Goal: Task Accomplishment & Management: Use online tool/utility

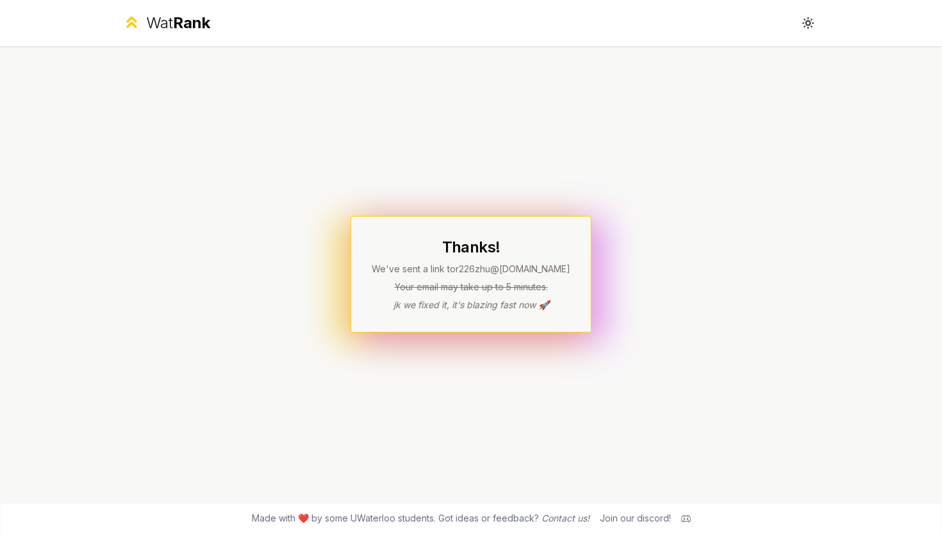
click at [788, 275] on div "Thanks! We've sent a link to r226zhu @[DOMAIN_NAME] Your email may take up to 5…" at bounding box center [471, 274] width 738 height 456
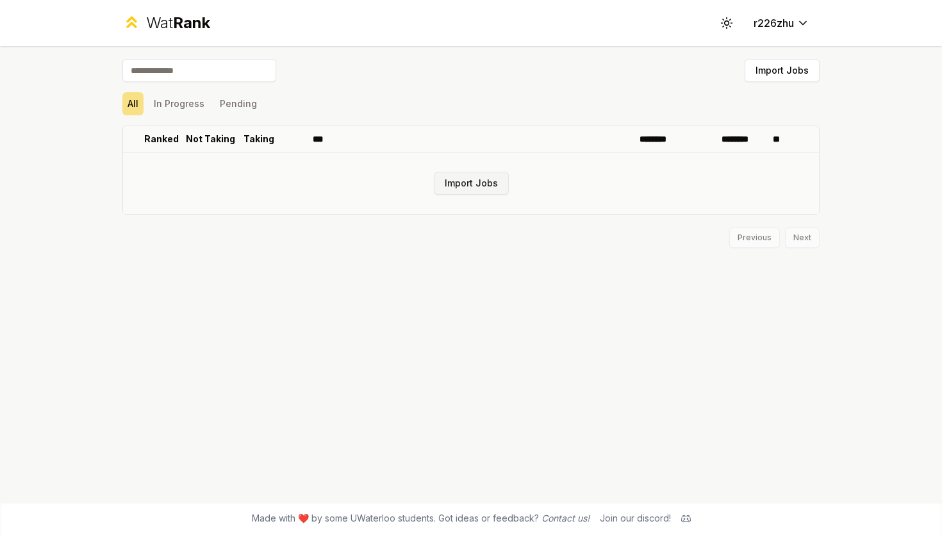
click at [477, 189] on button "Import Jobs" at bounding box center [471, 183] width 75 height 23
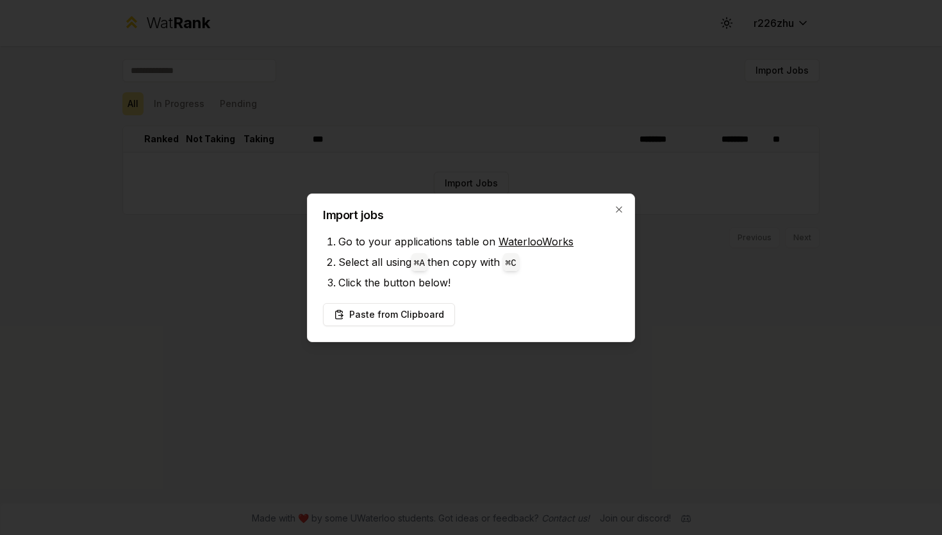
click at [518, 236] on link "WaterlooWorks" at bounding box center [535, 241] width 75 height 13
click at [404, 319] on button "Paste from Clipboard" at bounding box center [389, 314] width 132 height 23
click at [373, 313] on button "Paste from Clipboard" at bounding box center [389, 314] width 132 height 23
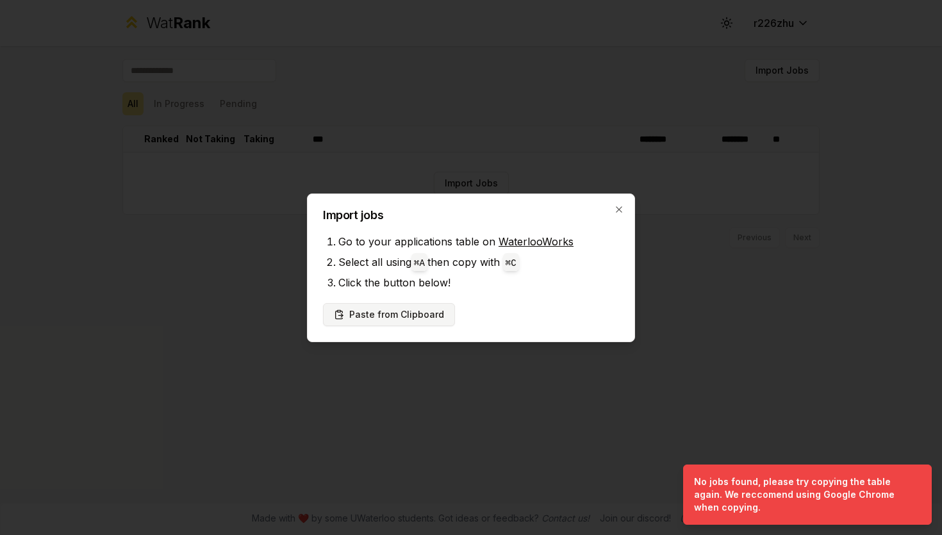
click at [417, 312] on button "Paste from Clipboard" at bounding box center [389, 314] width 132 height 23
click at [618, 210] on icon "button" at bounding box center [619, 209] width 6 height 6
